Goal: Transaction & Acquisition: Purchase product/service

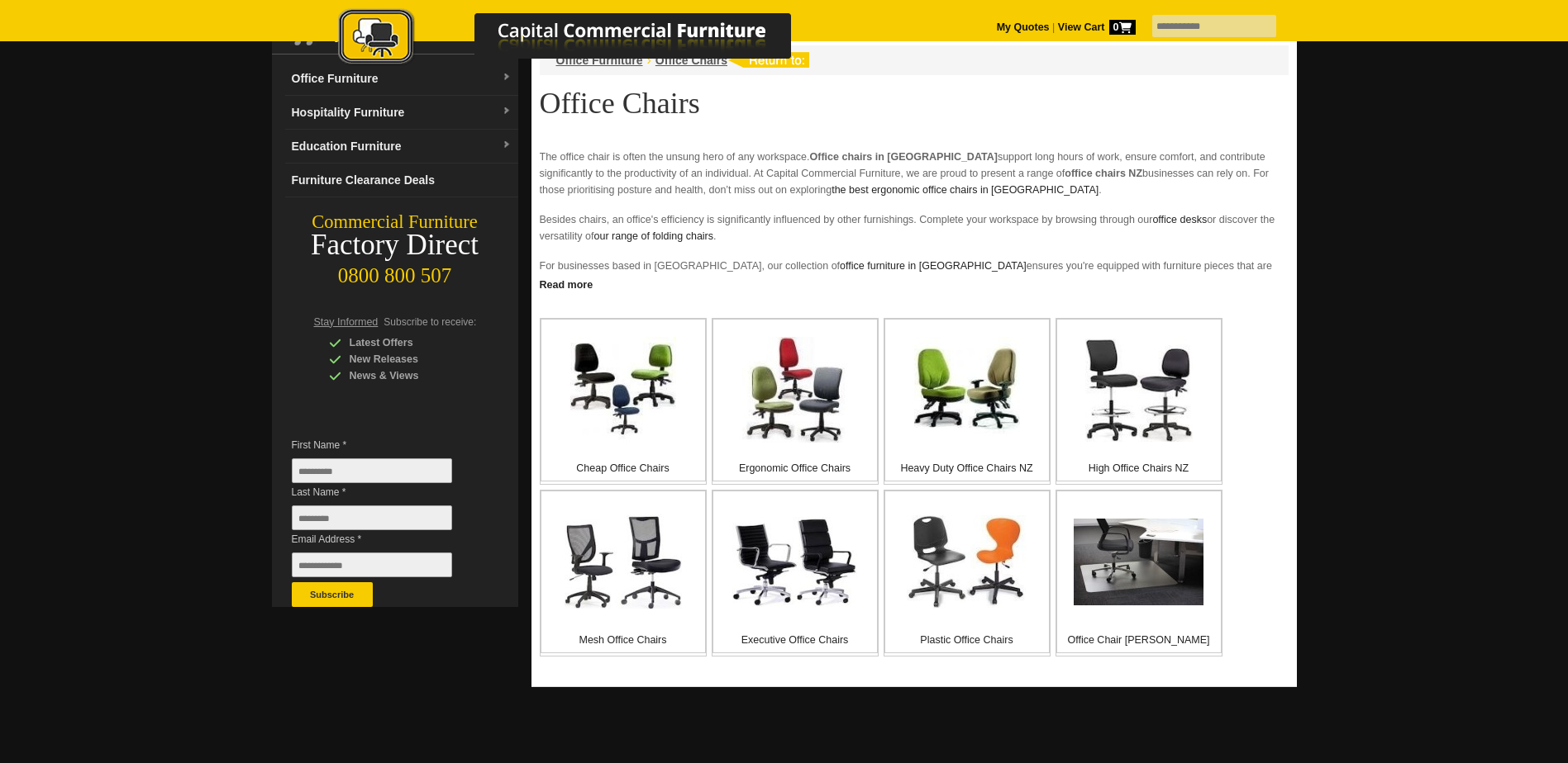
scroll to position [166, 0]
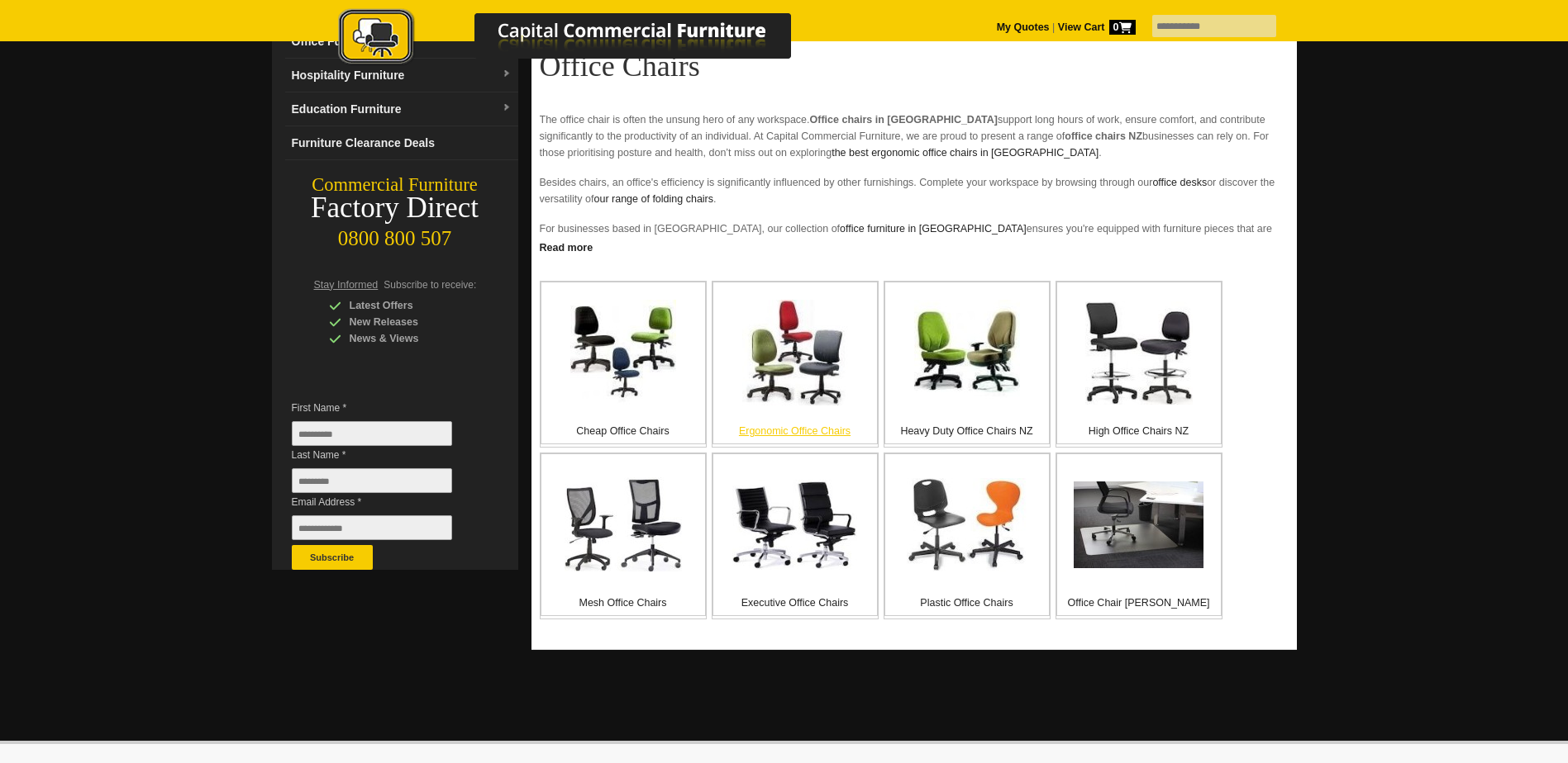
click at [758, 427] on p "Ergonomic Office Chairs" at bounding box center [795, 430] width 164 height 16
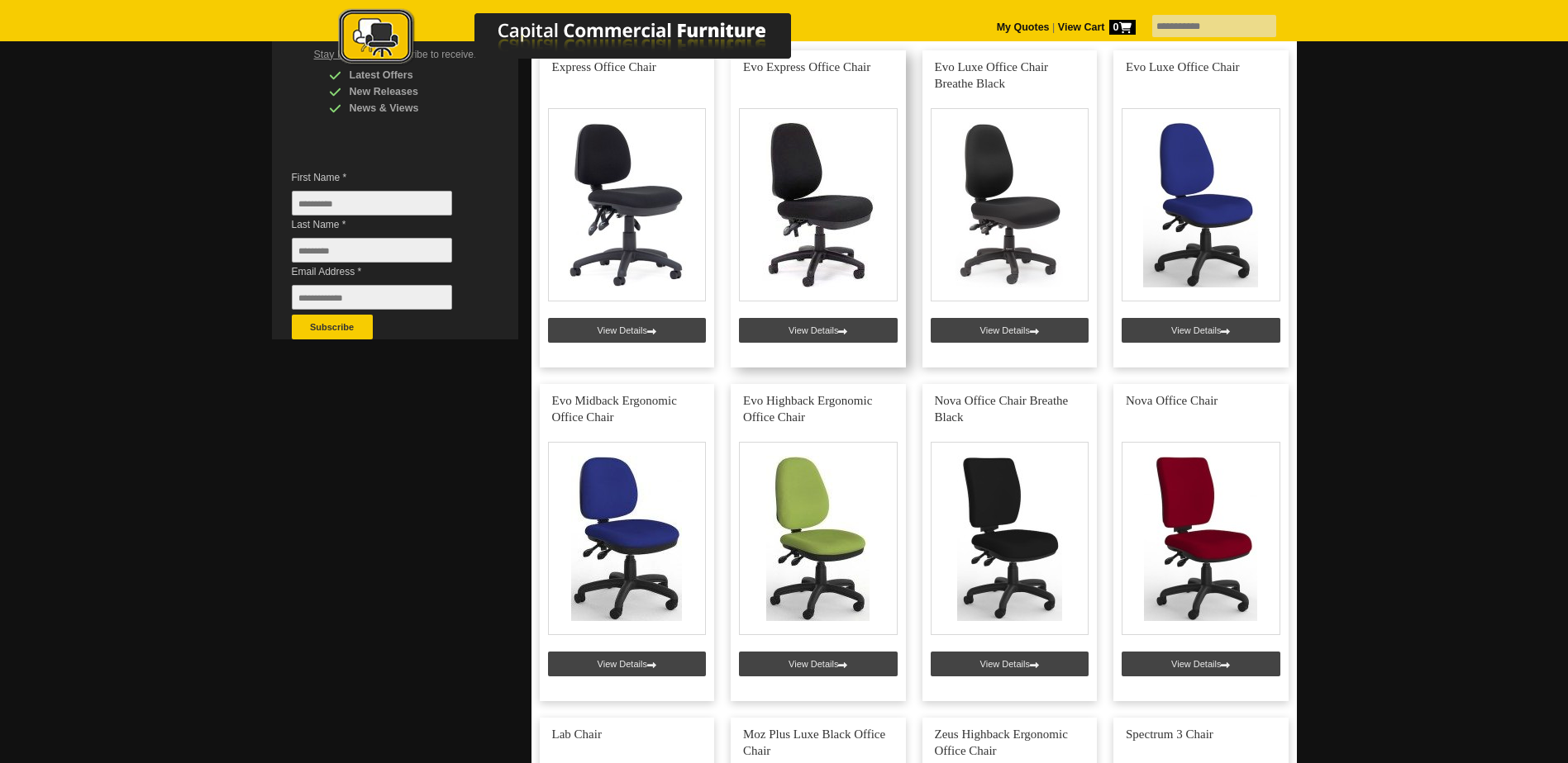
scroll to position [330, 0]
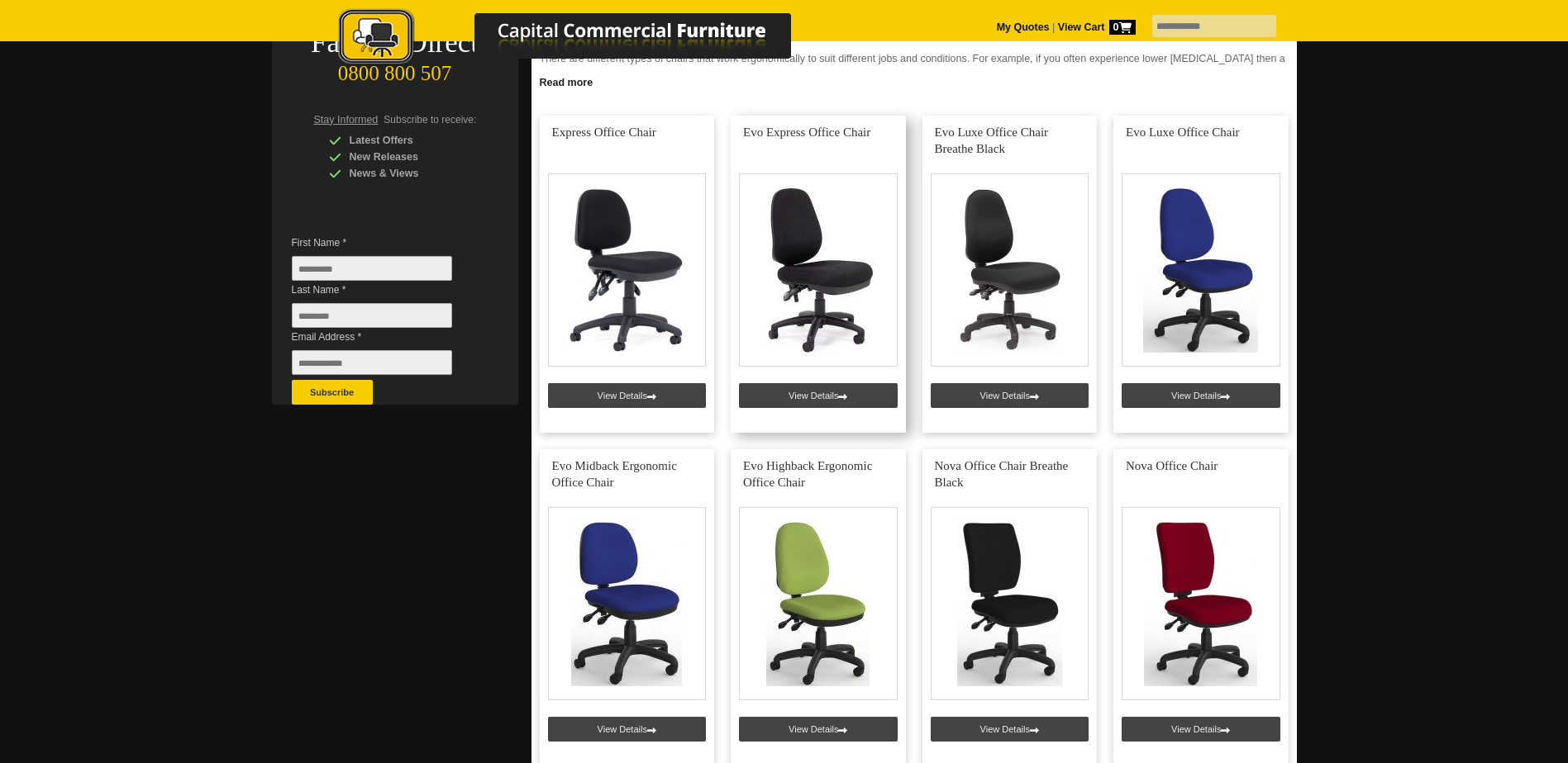
click at [796, 391] on link at bounding box center [818, 274] width 175 height 317
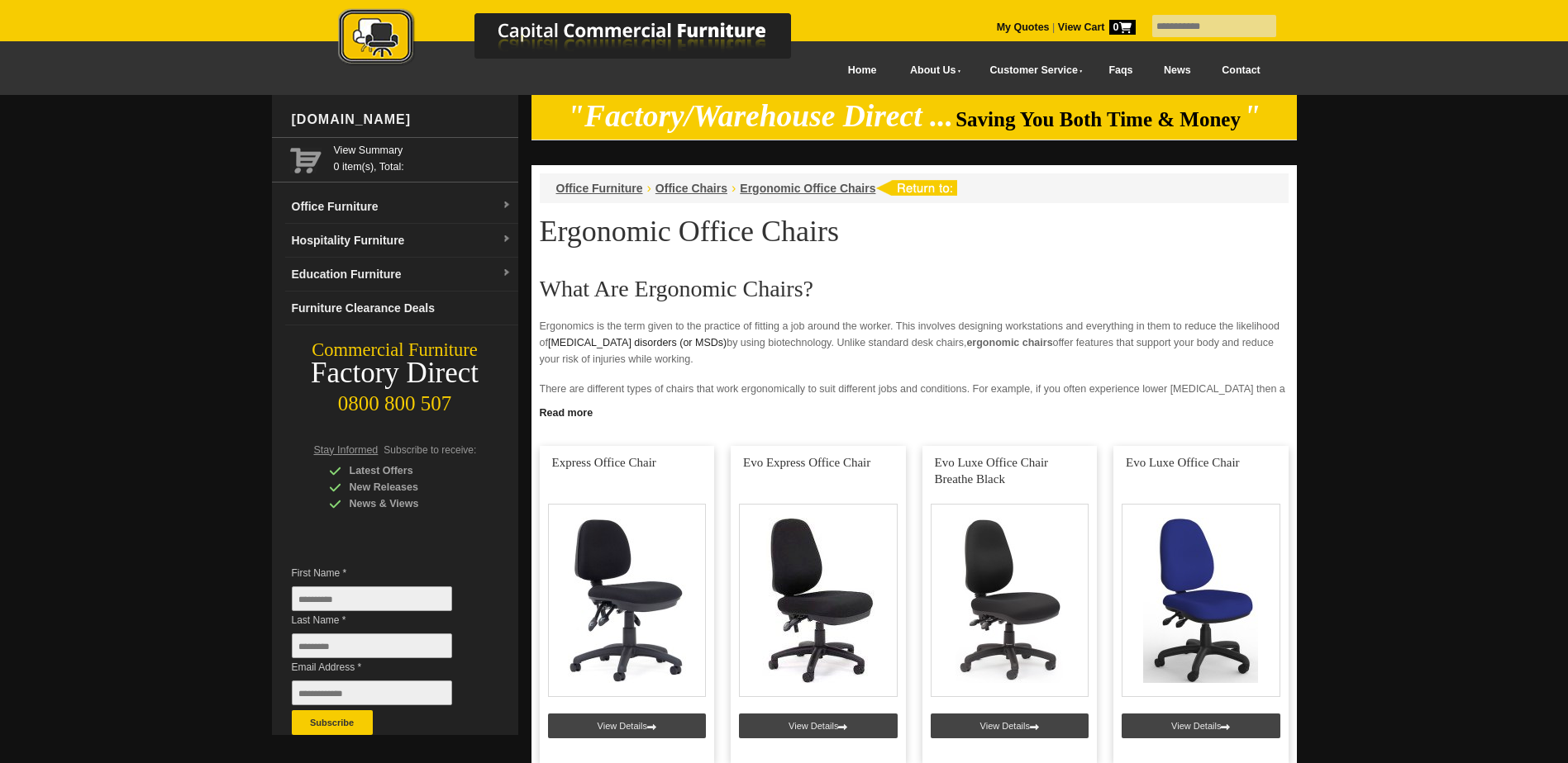
scroll to position [330, 0]
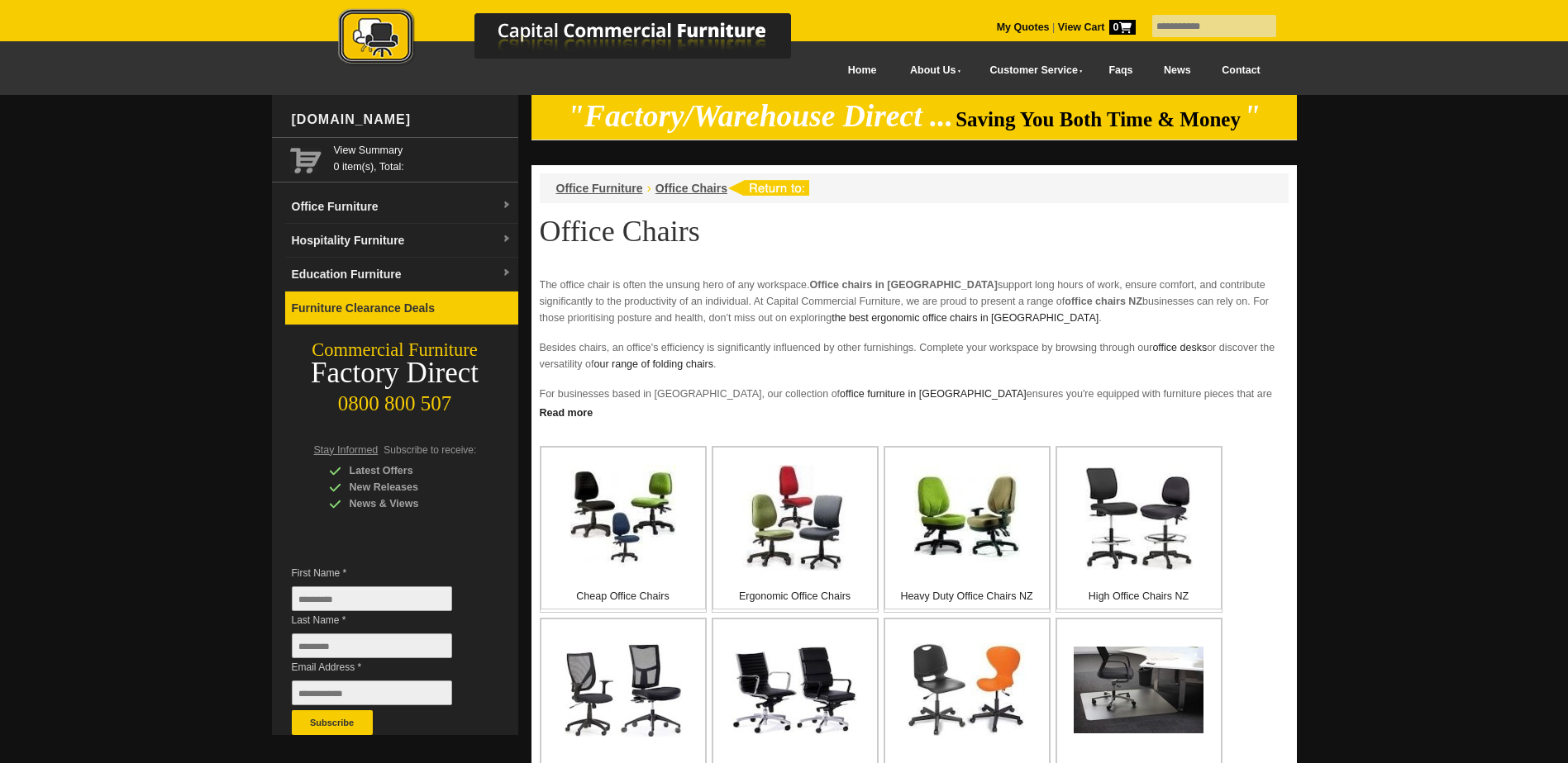
click at [379, 309] on link "Furniture Clearance Deals" at bounding box center [402, 309] width 233 height 34
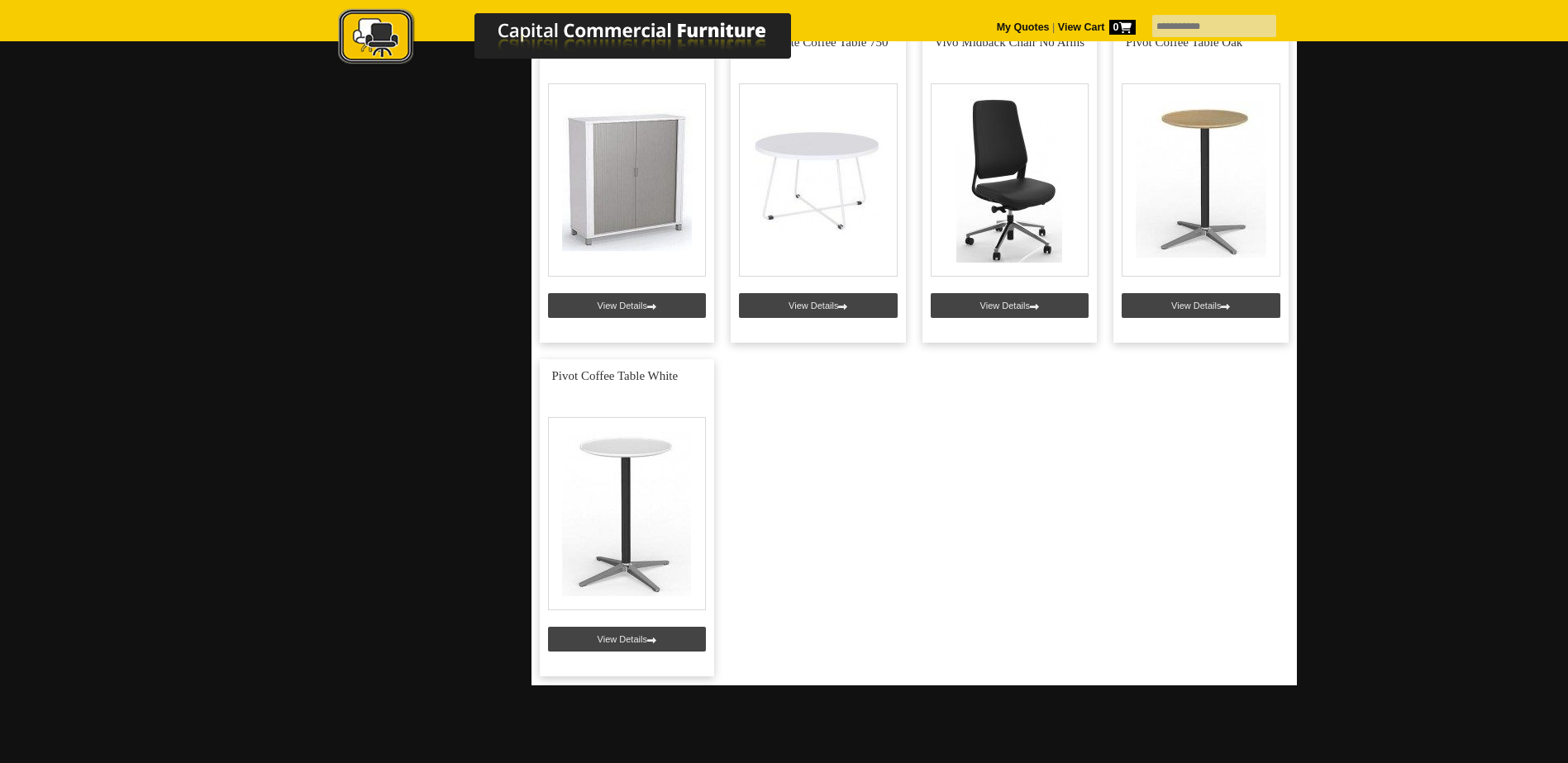
scroll to position [743, 0]
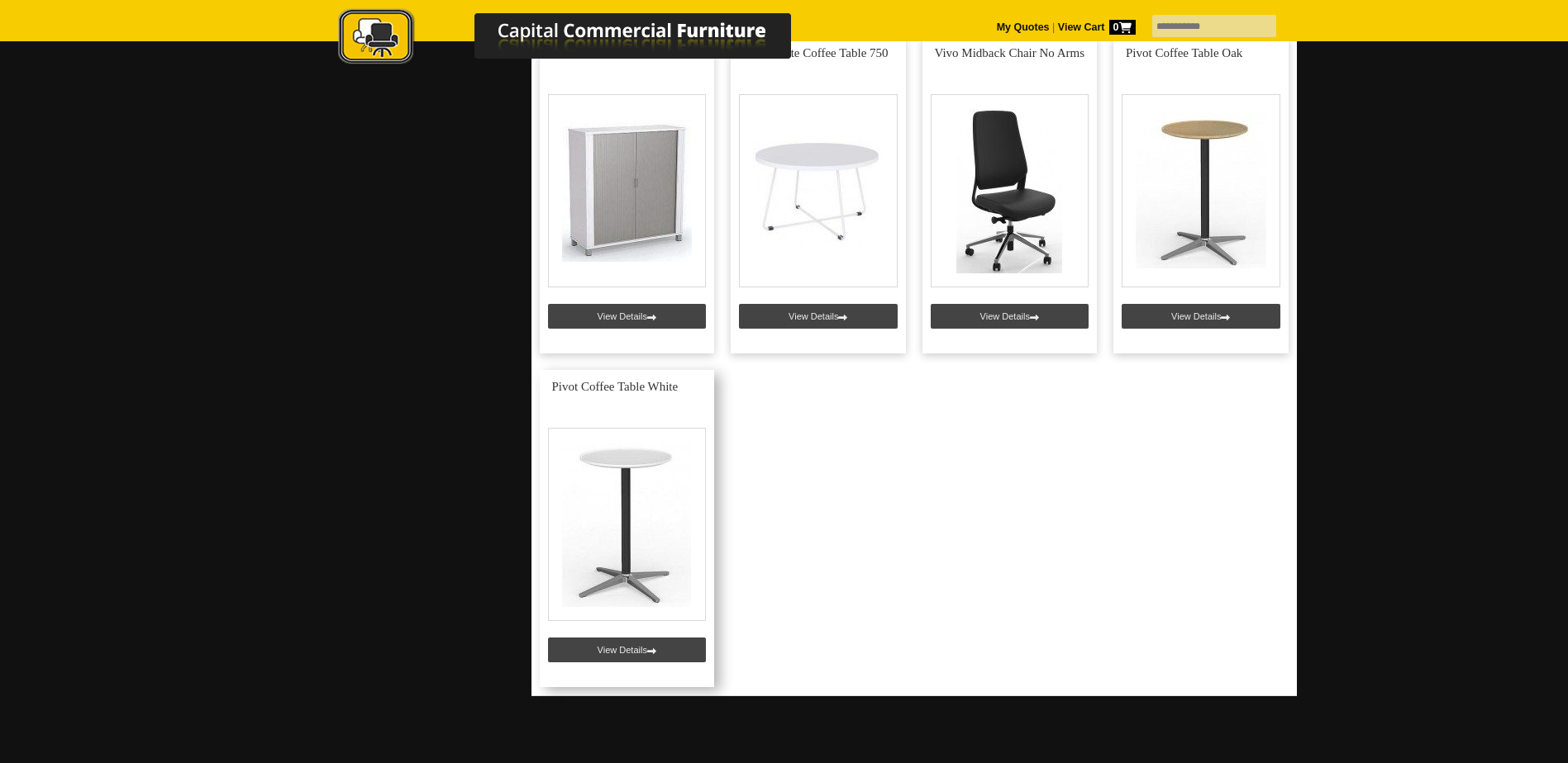
click at [635, 502] on link at bounding box center [627, 529] width 175 height 317
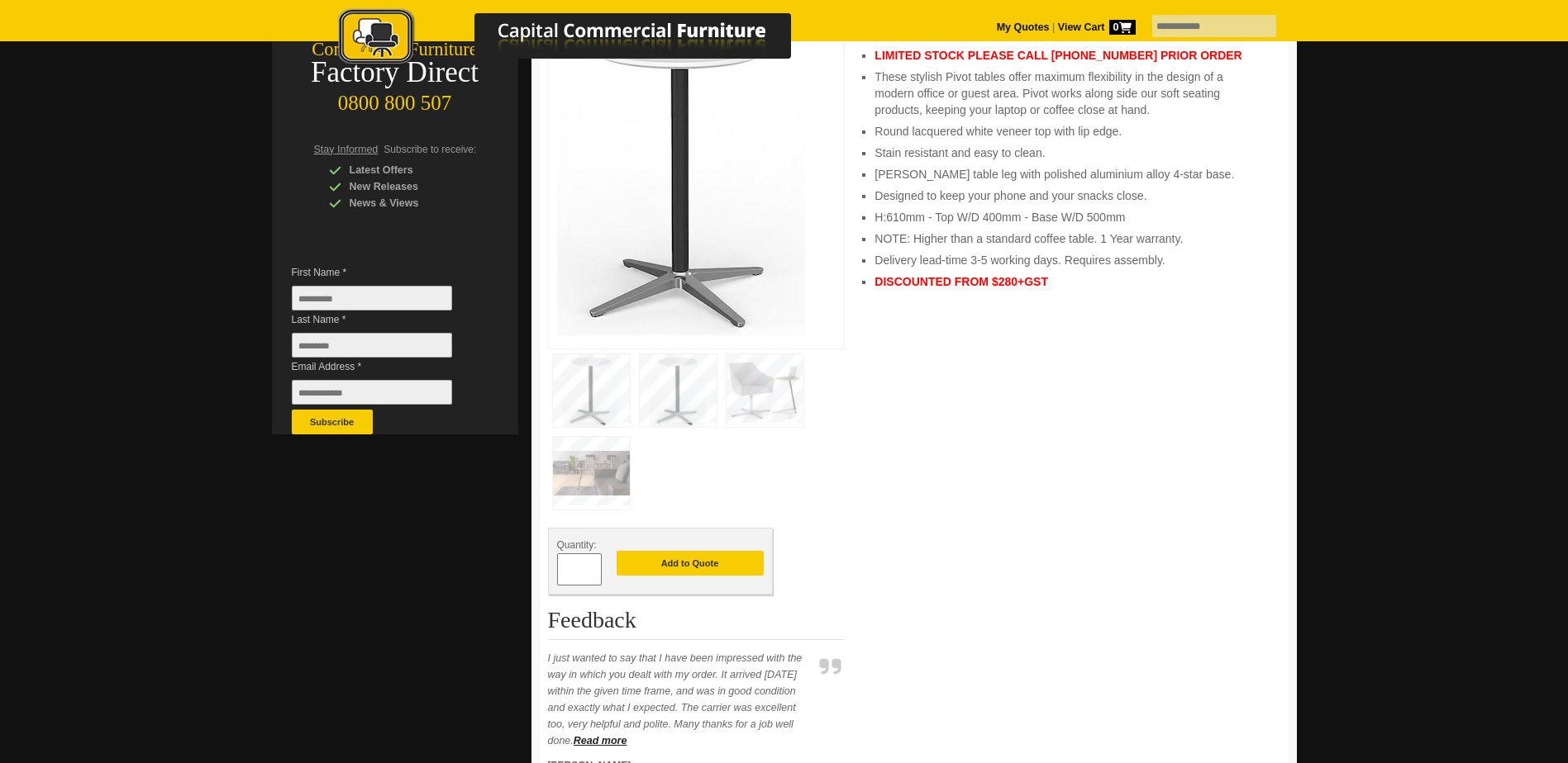
scroll to position [330, 0]
